Goal: Task Accomplishment & Management: Complete application form

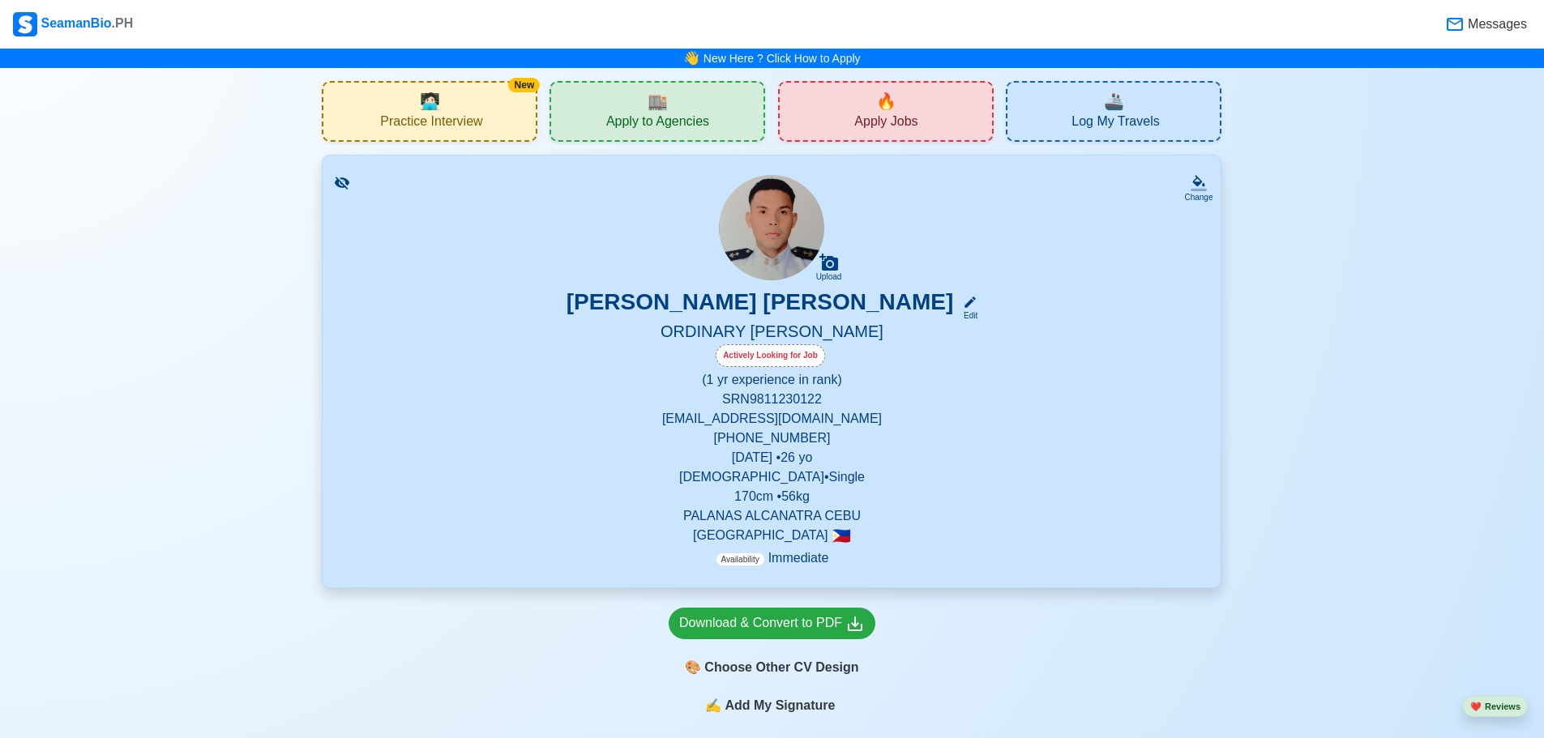
click at [892, 83] on div "🔥 Apply Jobs" at bounding box center [886, 111] width 216 height 61
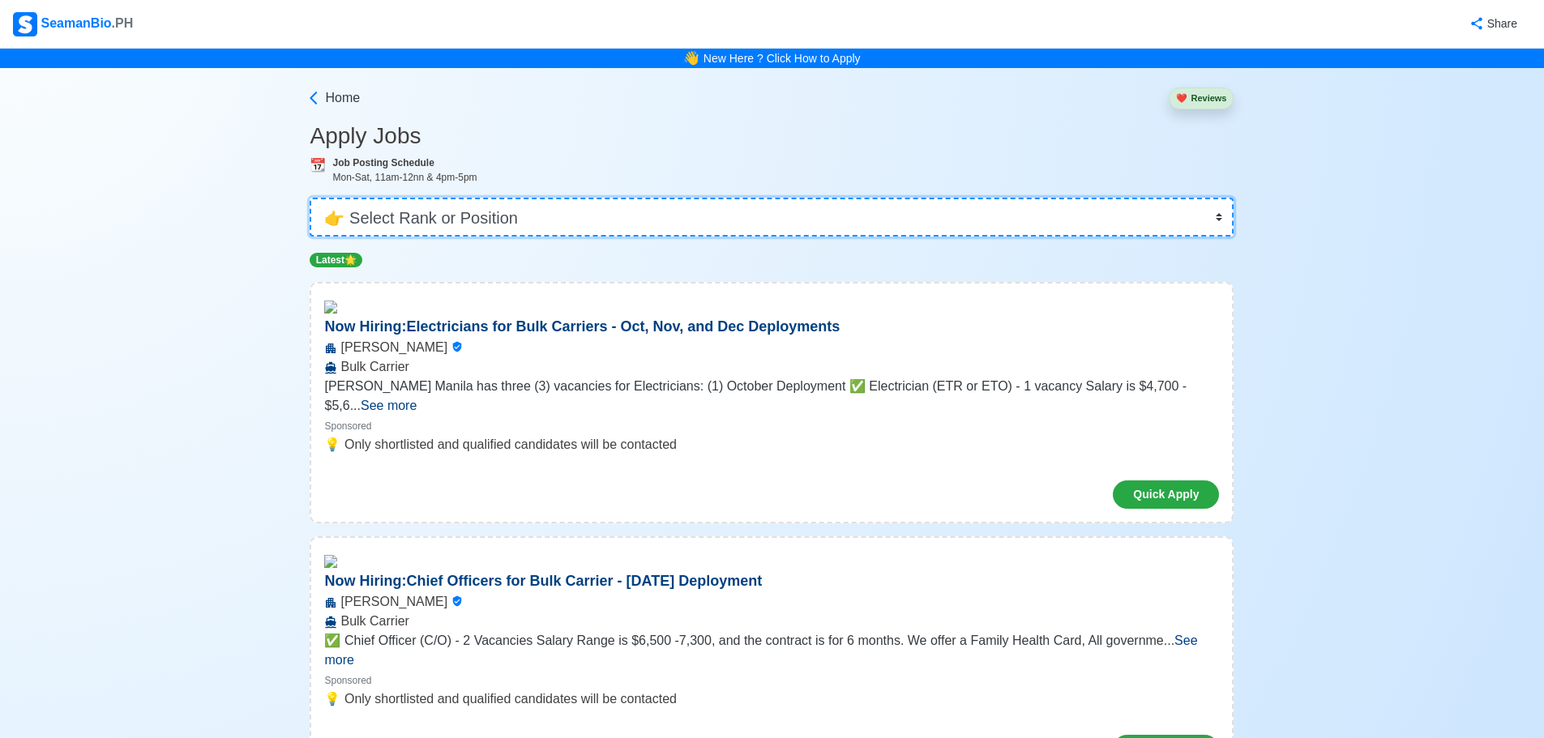
click at [442, 210] on select "👉 Select Rank or Position Master Chief Officer 2nd Officer 3rd Officer Junior O…" at bounding box center [772, 217] width 924 height 39
select select "Ordinary [PERSON_NAME]"
click at [315, 198] on select "👉 Select Rank or Position Master Chief Officer 2nd Officer 3rd Officer Junior O…" at bounding box center [772, 217] width 924 height 39
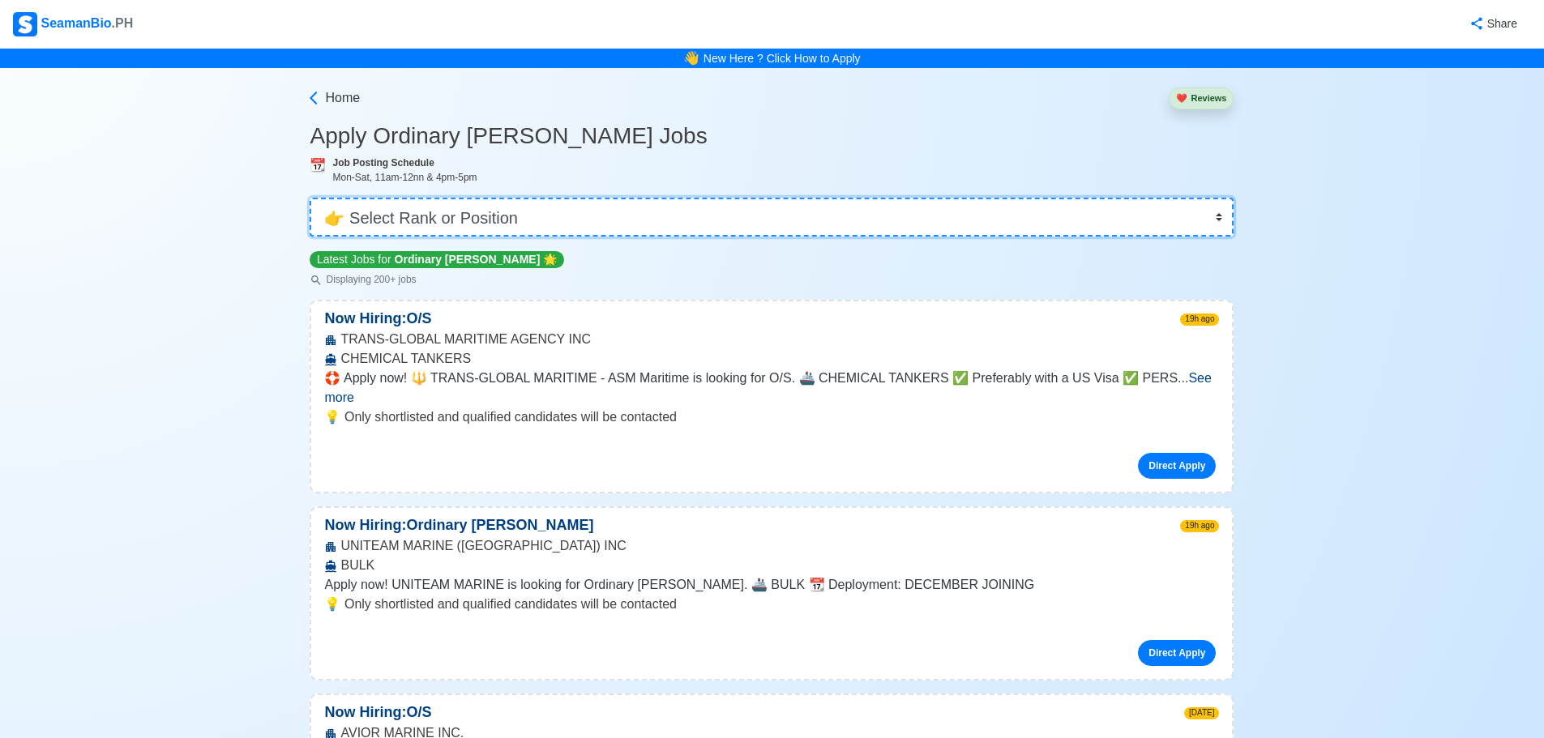
scroll to position [243, 0]
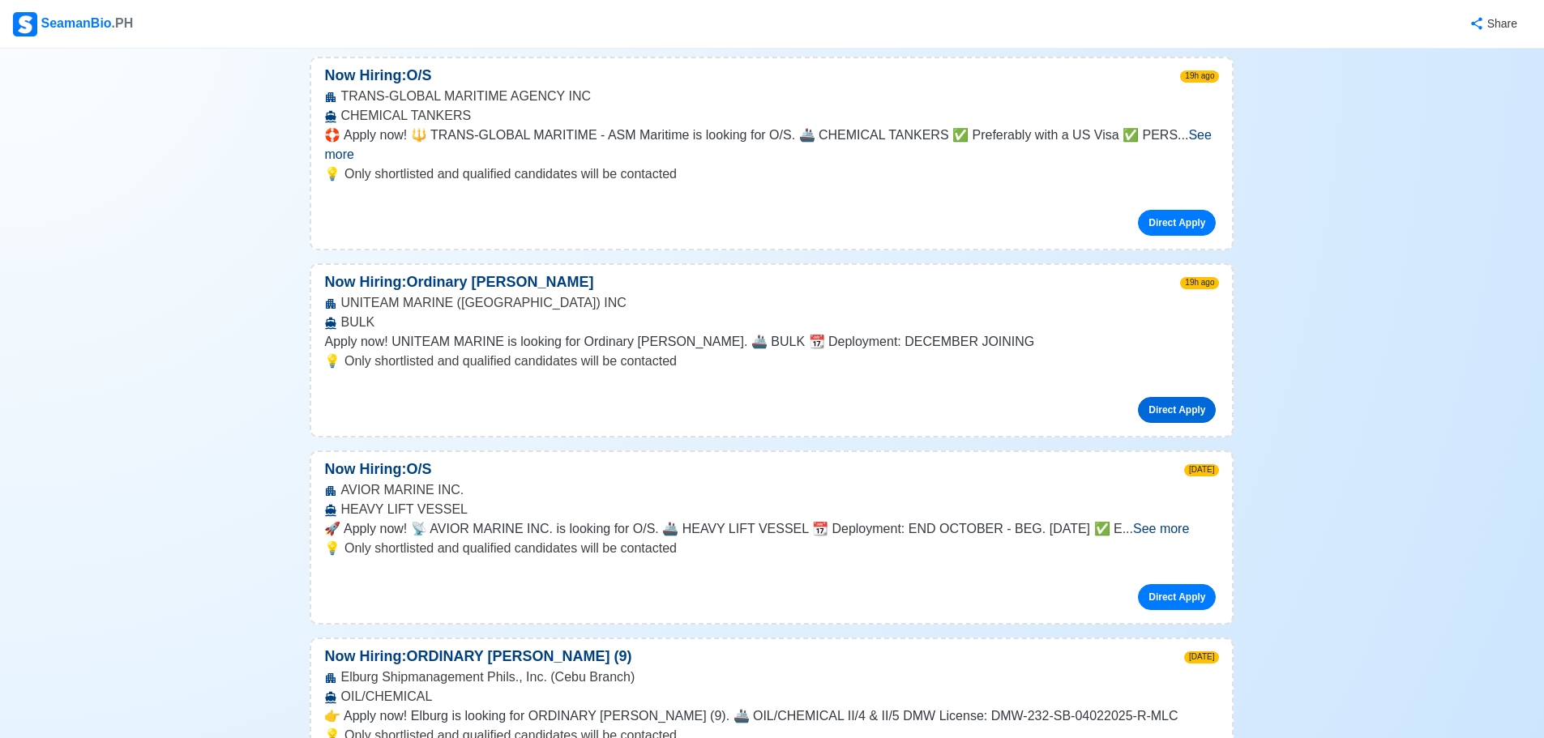
click at [1157, 397] on link "Direct Apply" at bounding box center [1177, 410] width 78 height 26
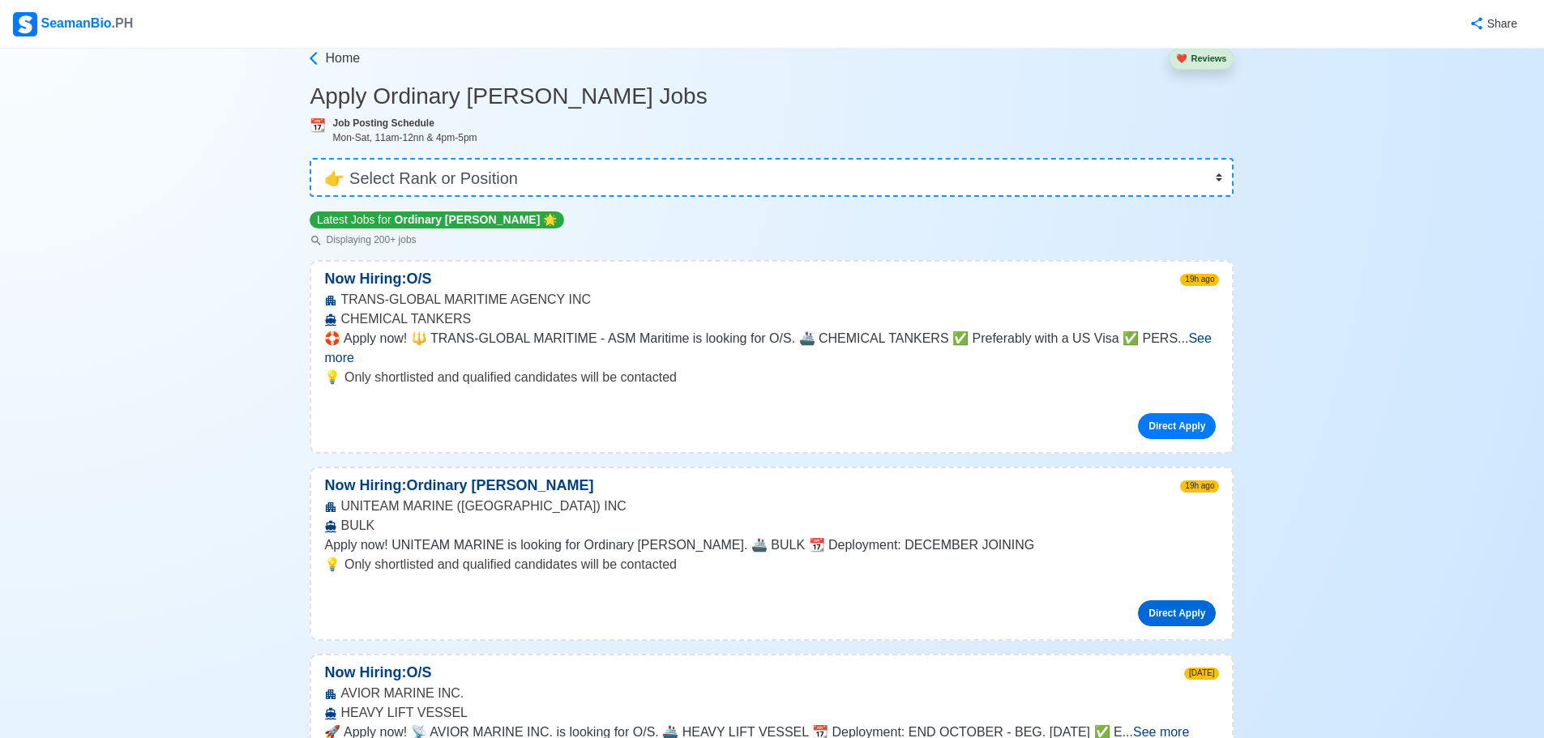
scroll to position [0, 0]
